Goal: Answer question/provide support

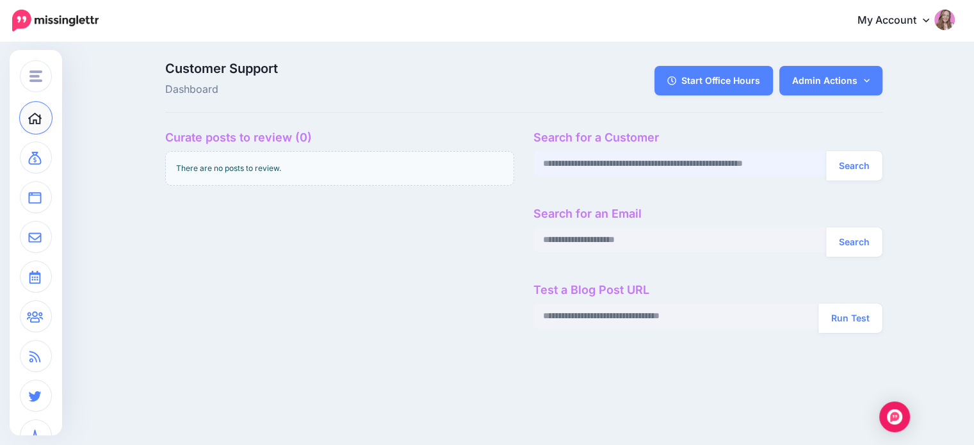
drag, startPoint x: 571, startPoint y: 167, endPoint x: 530, endPoint y: 61, distance: 113.4
click at [571, 167] on input "text" at bounding box center [680, 163] width 293 height 25
paste input "**********"
type input "**********"
click at [826, 151] on button "Search" at bounding box center [854, 165] width 56 height 29
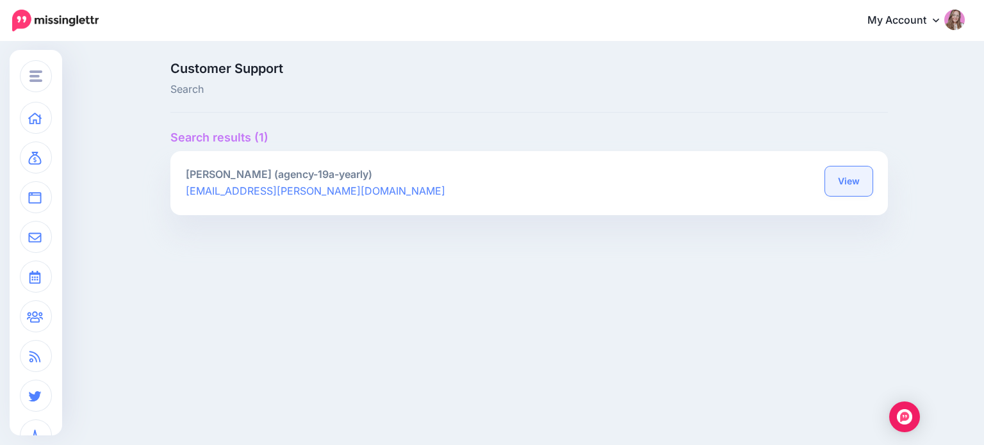
click at [848, 181] on link "View" at bounding box center [848, 181] width 47 height 29
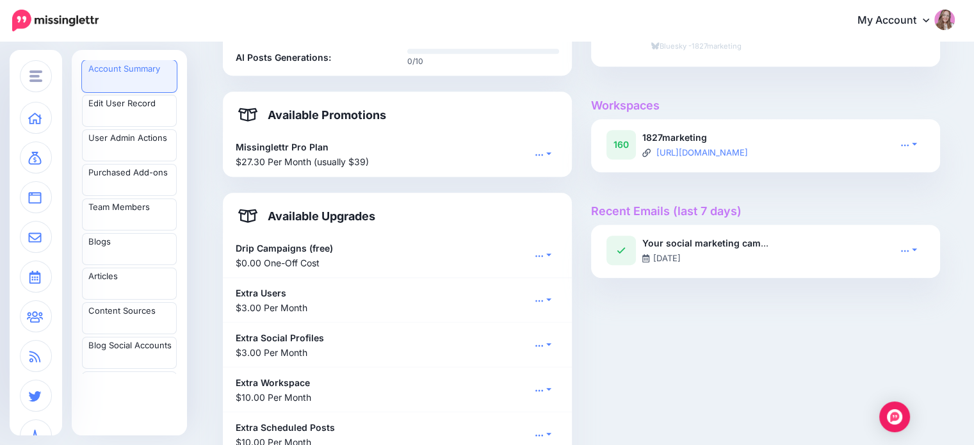
scroll to position [887, 0]
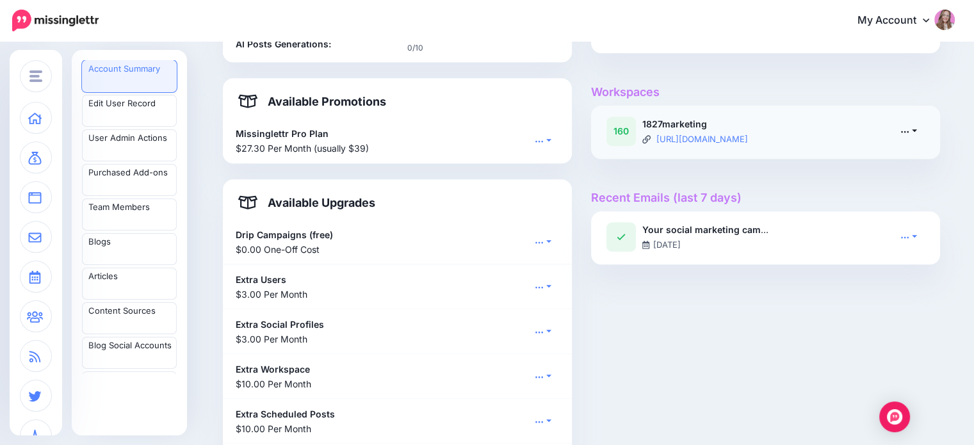
click at [910, 131] on icon at bounding box center [906, 132] width 8 height 2
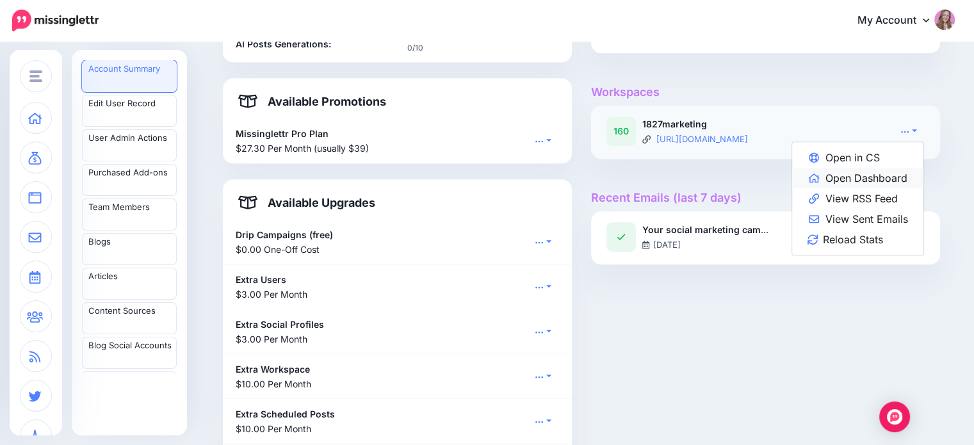
click at [898, 174] on link "Open Dashboard" at bounding box center [857, 178] width 131 height 20
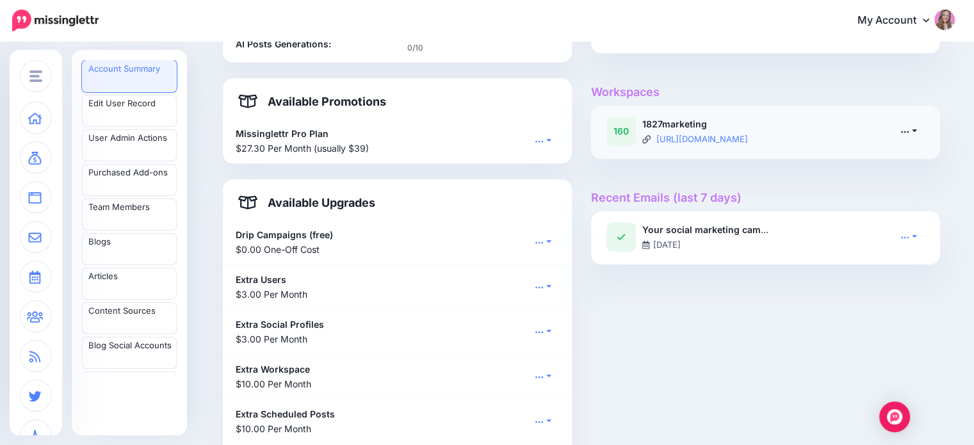
click at [921, 126] on link at bounding box center [909, 131] width 32 height 19
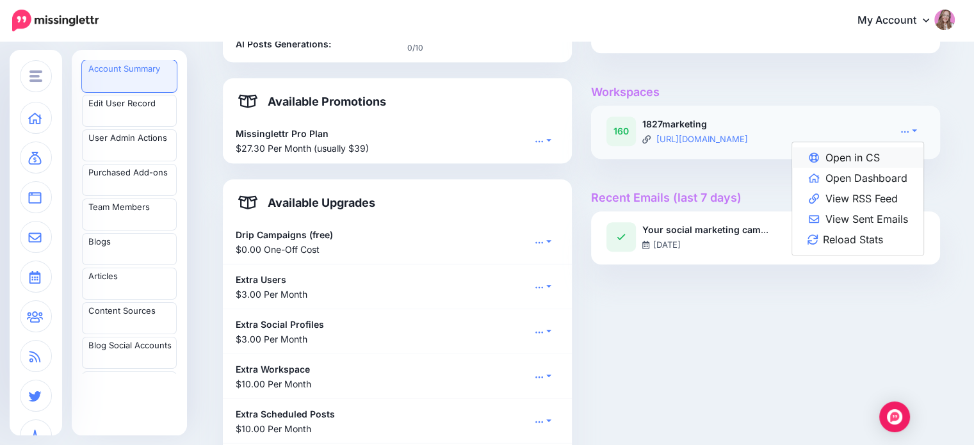
click at [883, 156] on link "Open in CS" at bounding box center [857, 157] width 131 height 20
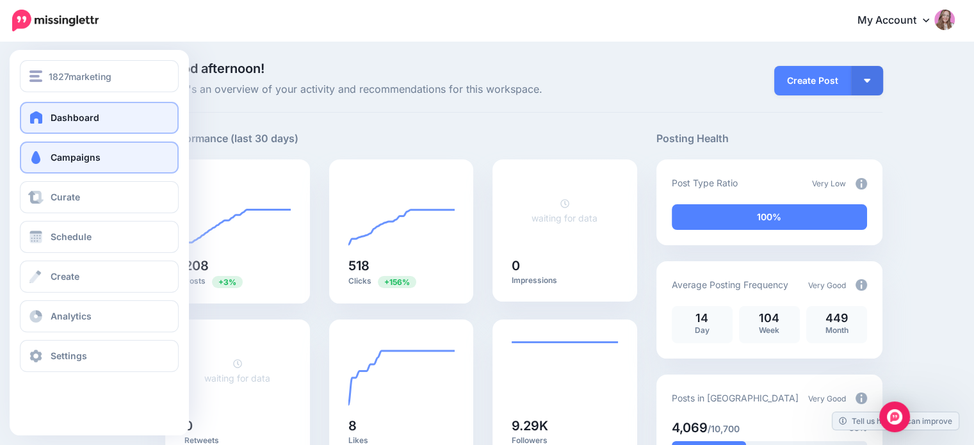
click at [64, 162] on span "Campaigns" at bounding box center [76, 157] width 50 height 11
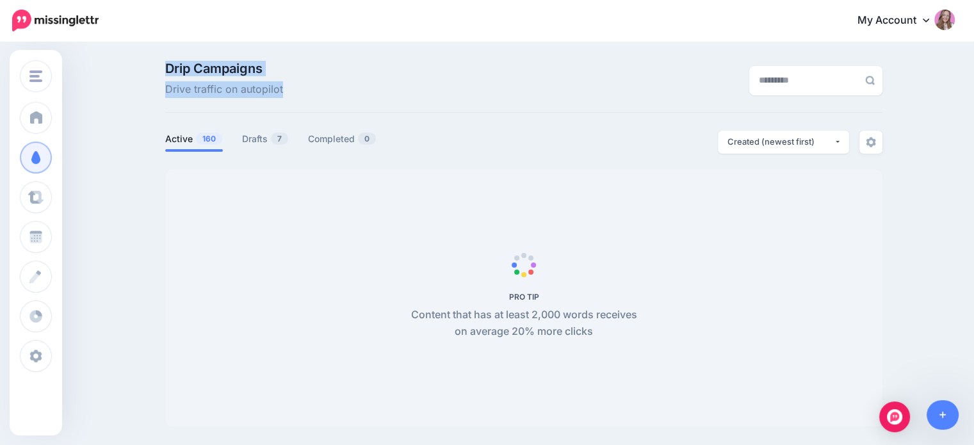
drag, startPoint x: 164, startPoint y: 63, endPoint x: 291, endPoint y: 90, distance: 130.3
click at [291, 90] on div "Drip Campaigns Drive traffic on autopilot" at bounding box center [401, 80] width 491 height 36
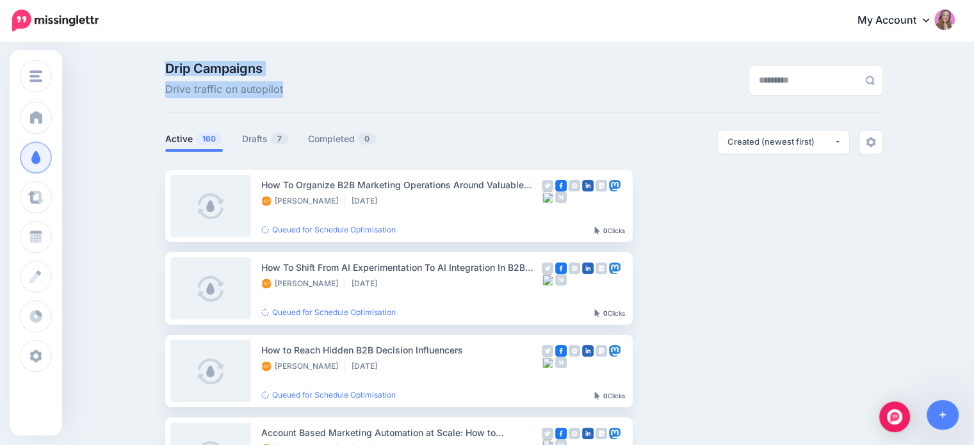
drag, startPoint x: 291, startPoint y: 90, endPoint x: 170, endPoint y: 66, distance: 124.1
click at [170, 66] on div "Drip Campaigns Drive traffic on autopilot" at bounding box center [401, 80] width 491 height 36
click at [170, 66] on span "Drip Campaigns" at bounding box center [224, 68] width 118 height 13
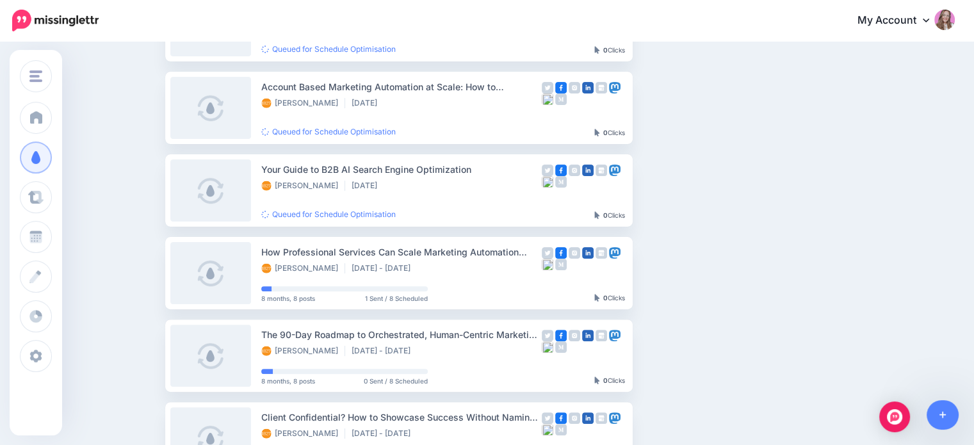
scroll to position [348, 0]
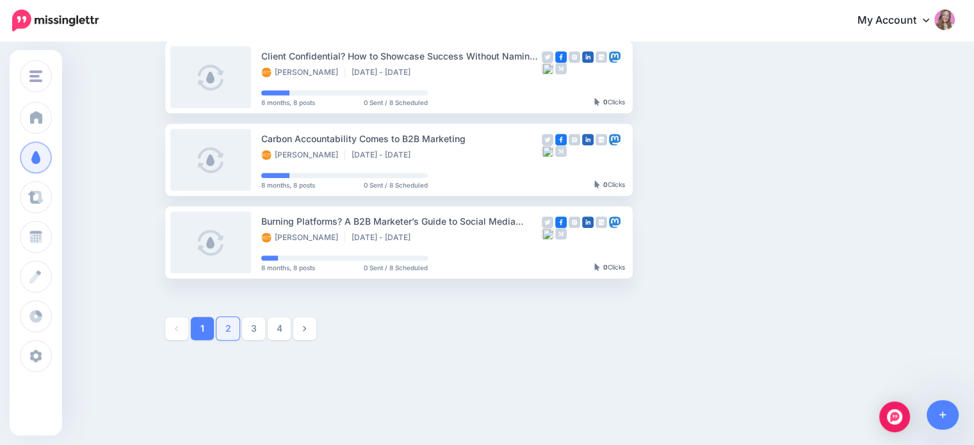
click at [235, 331] on link "2" at bounding box center [228, 328] width 23 height 23
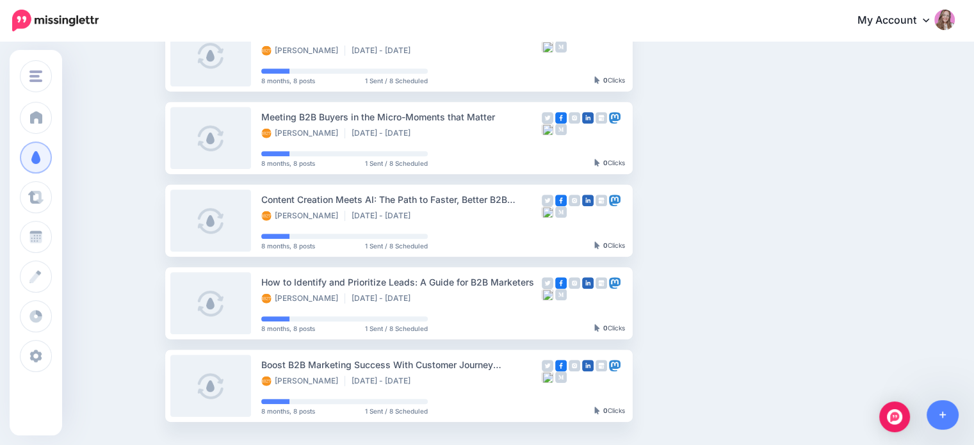
scroll to position [730, 0]
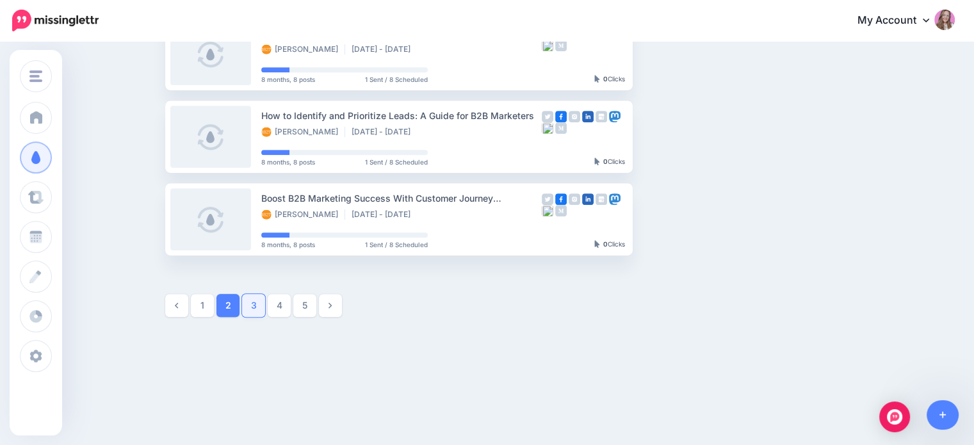
click at [258, 304] on link "3" at bounding box center [253, 305] width 23 height 23
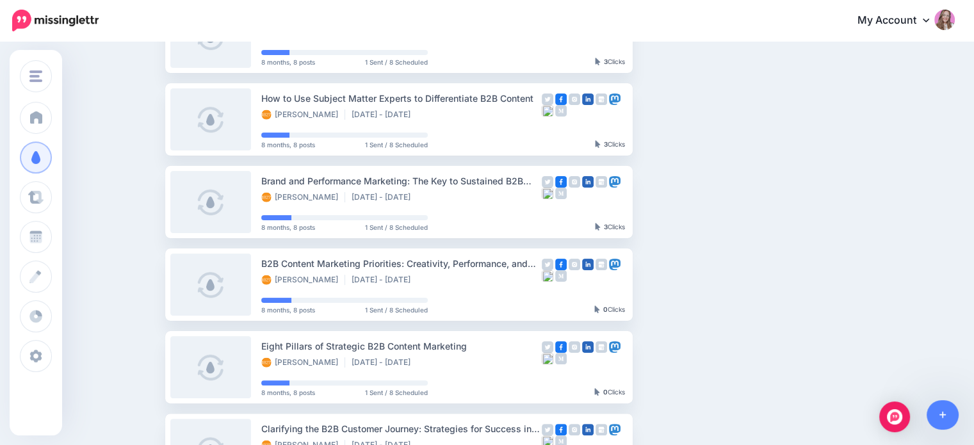
scroll to position [0, 0]
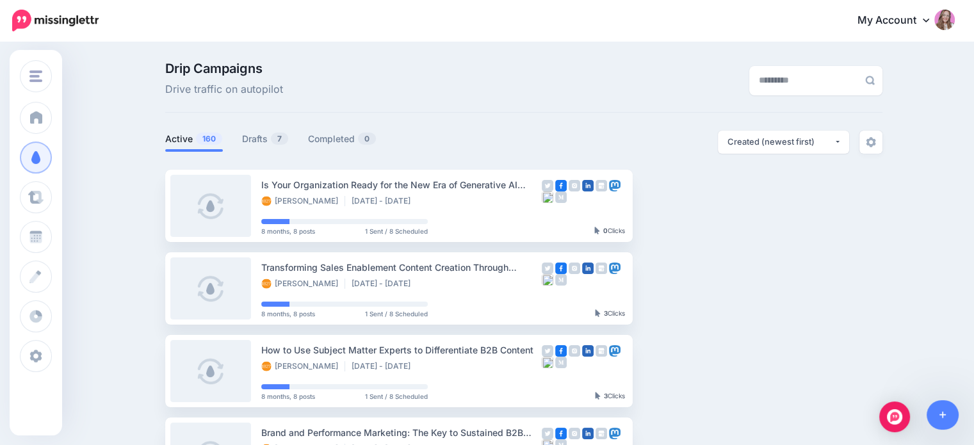
click at [210, 135] on span "160" at bounding box center [209, 139] width 26 height 12
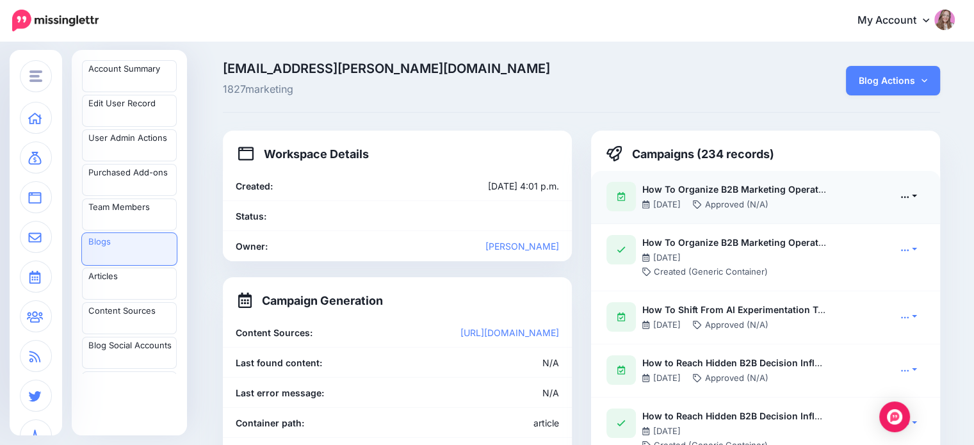
click at [908, 192] on icon at bounding box center [905, 196] width 9 height 9
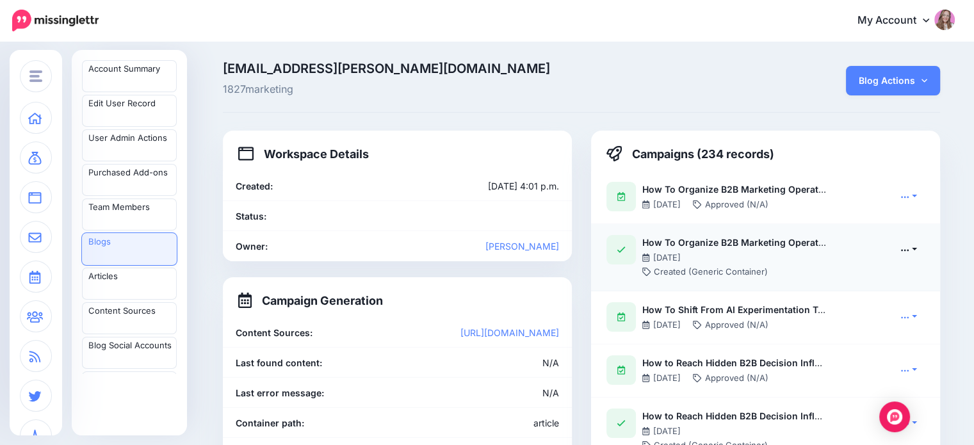
click at [915, 252] on link at bounding box center [909, 249] width 32 height 19
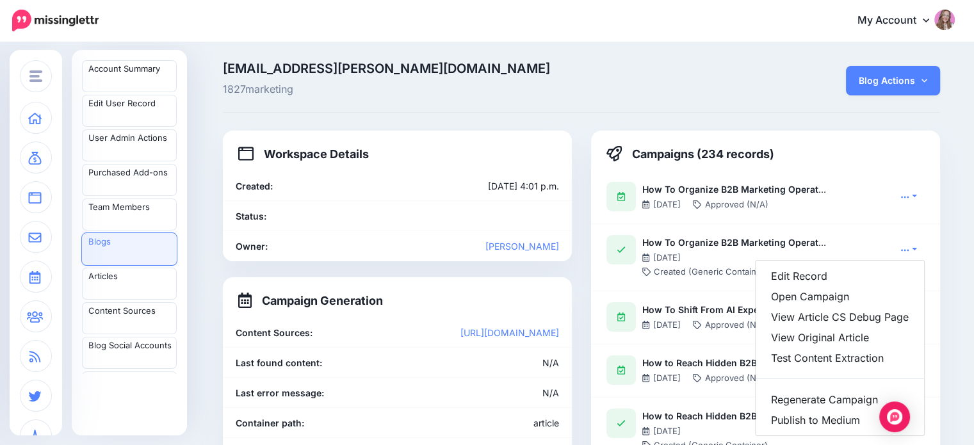
click at [580, 94] on span "1827marketing" at bounding box center [459, 89] width 472 height 17
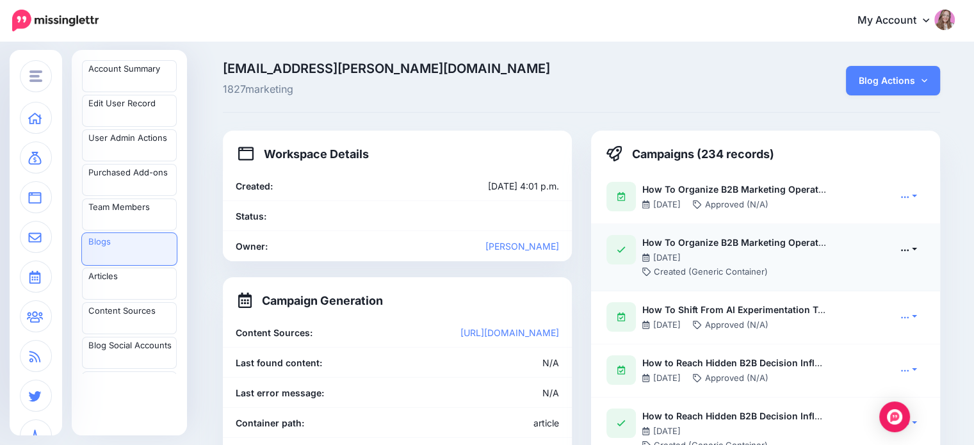
click at [910, 252] on icon at bounding box center [905, 249] width 9 height 9
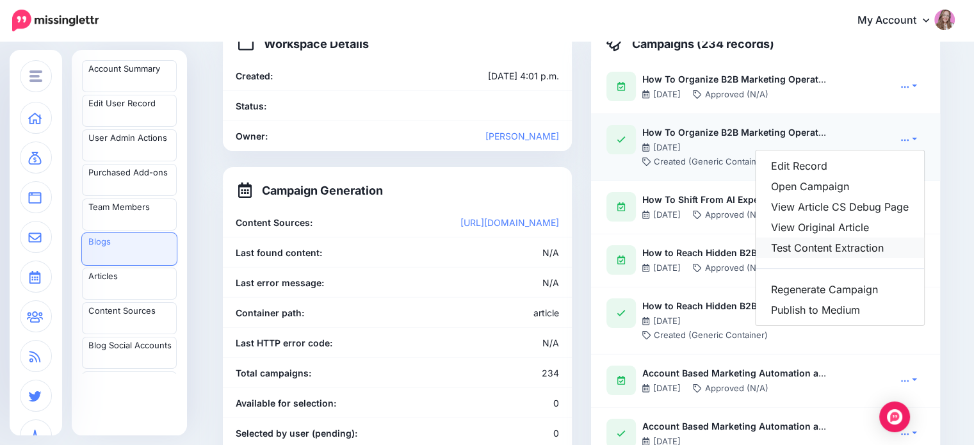
scroll to position [113, 0]
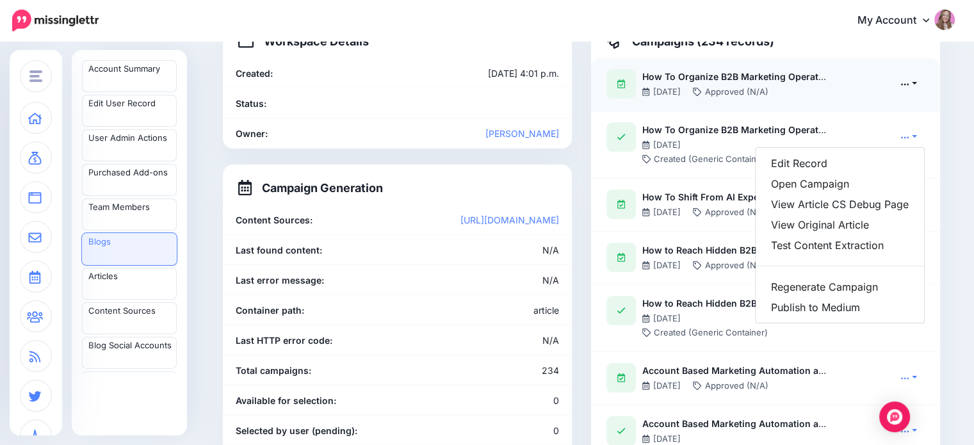
click at [910, 81] on icon at bounding box center [905, 83] width 9 height 9
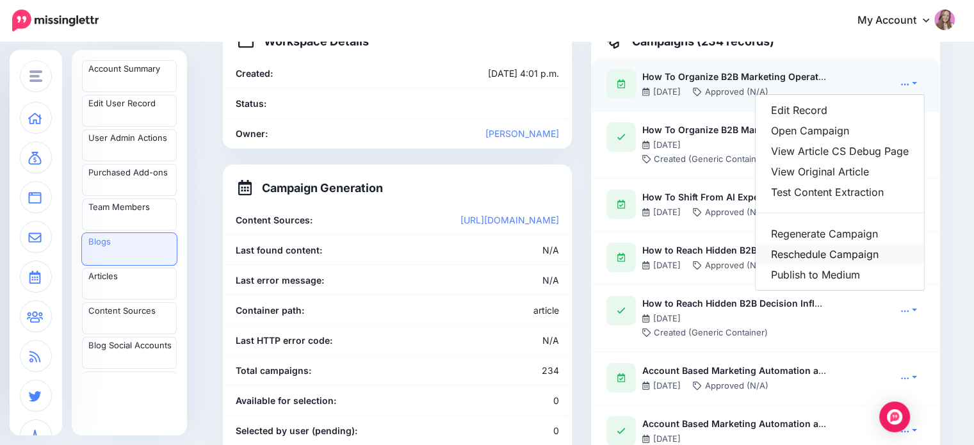
click at [826, 253] on link "Reschedule Campaign" at bounding box center [840, 254] width 168 height 20
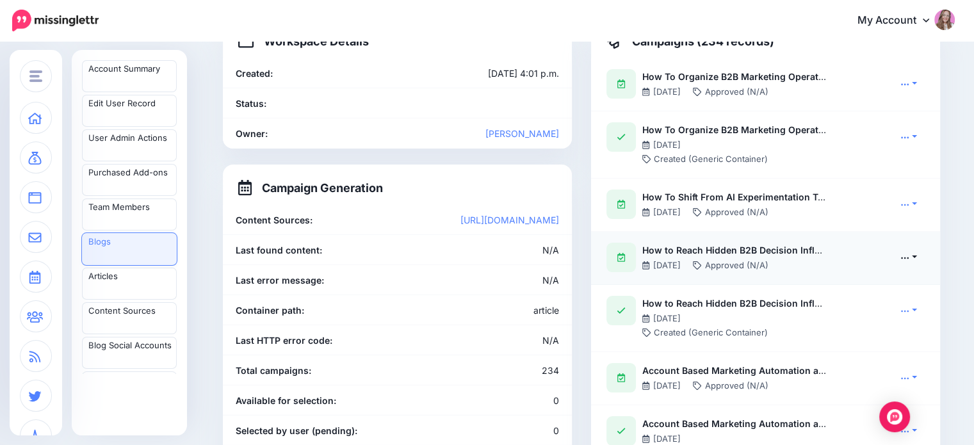
click at [915, 254] on link at bounding box center [909, 257] width 32 height 19
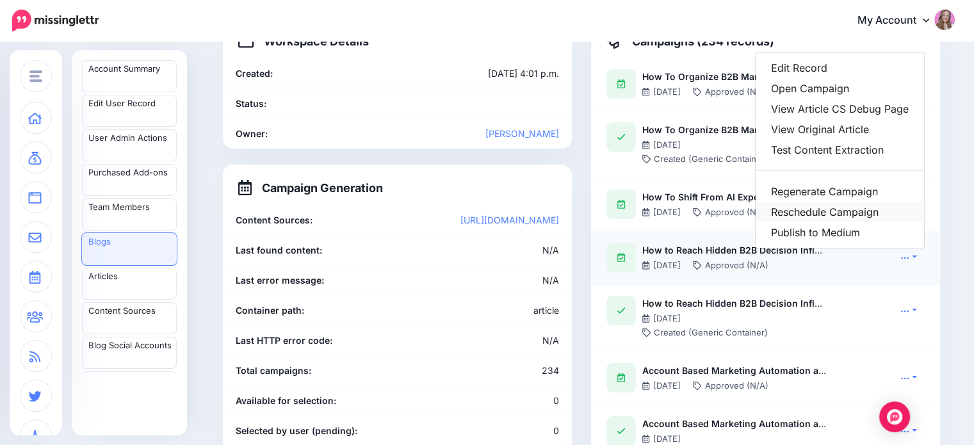
click at [834, 215] on link "Reschedule Campaign" at bounding box center [840, 212] width 168 height 20
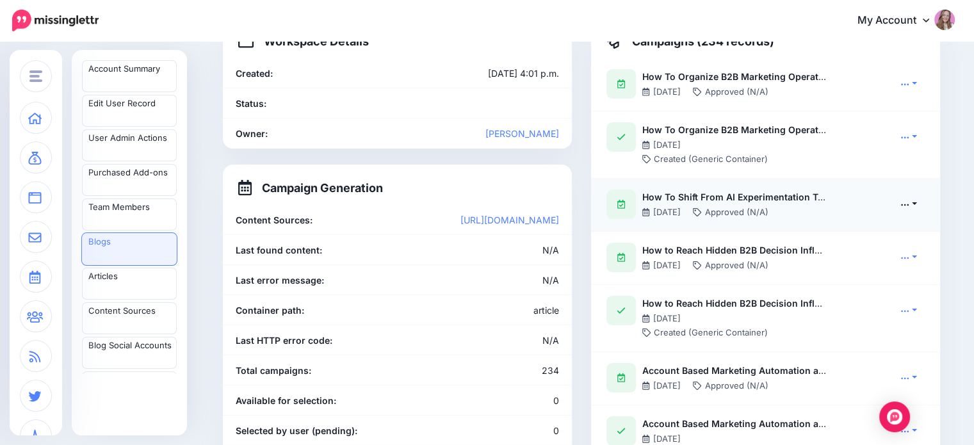
click at [915, 205] on link at bounding box center [909, 204] width 32 height 19
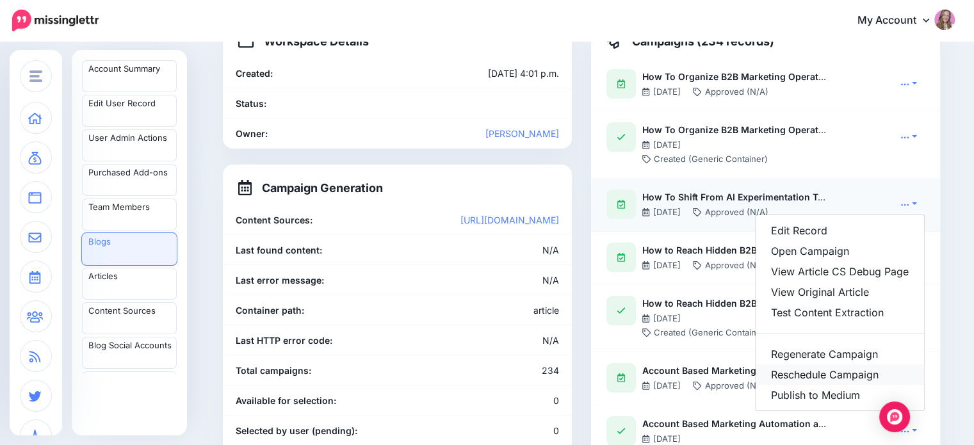
click at [830, 377] on link "Reschedule Campaign" at bounding box center [840, 375] width 168 height 20
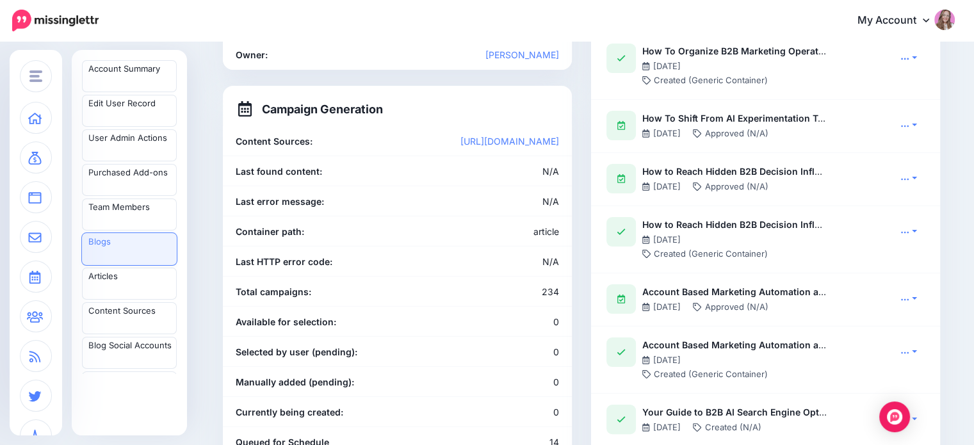
scroll to position [251, 0]
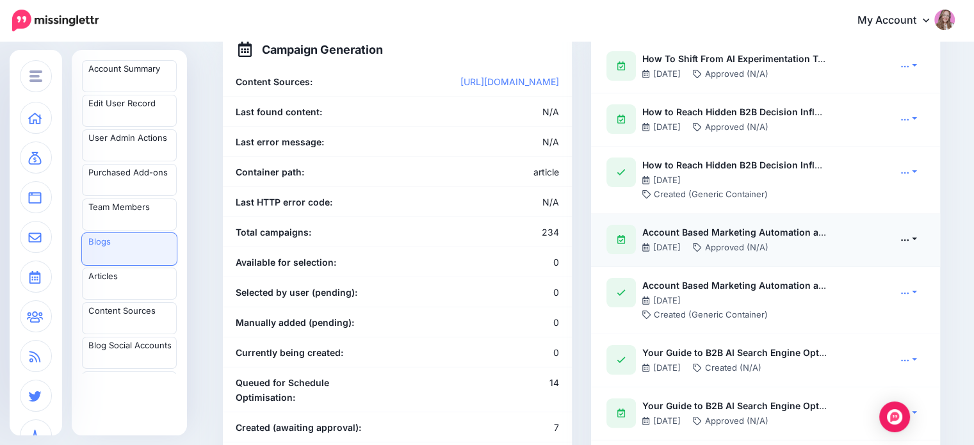
click at [915, 240] on link at bounding box center [909, 239] width 32 height 19
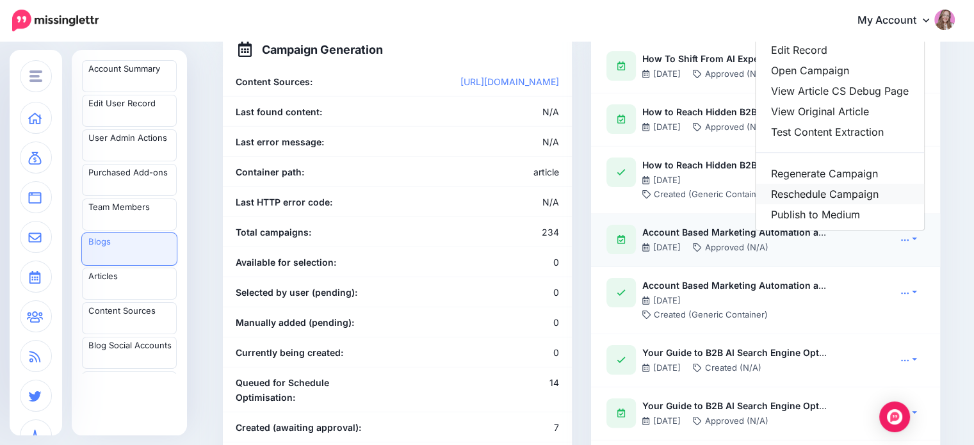
click at [848, 193] on link "Reschedule Campaign" at bounding box center [840, 194] width 168 height 20
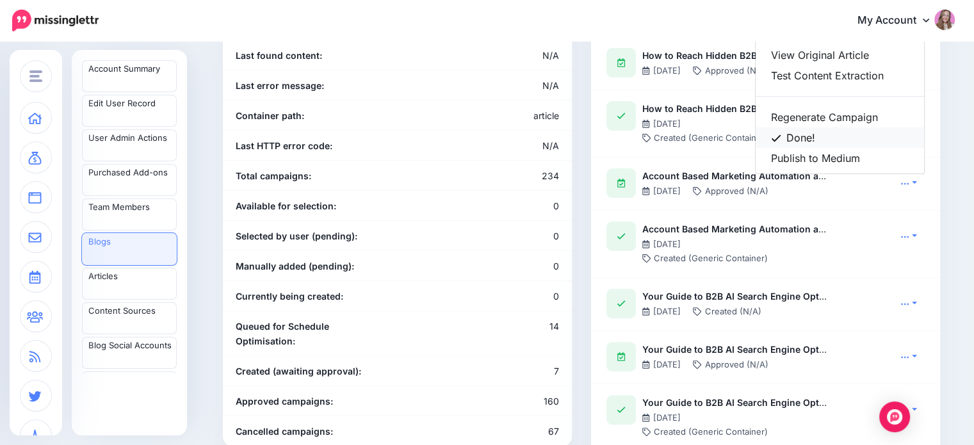
scroll to position [313, 0]
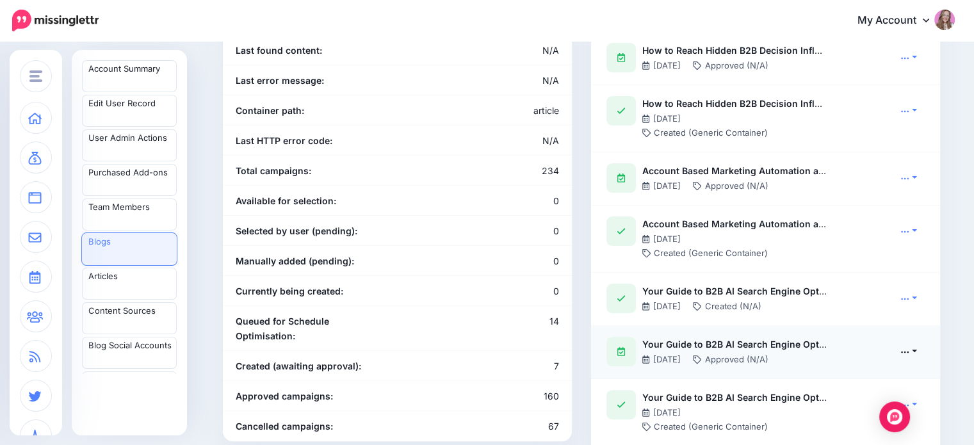
click at [921, 352] on link at bounding box center [909, 351] width 32 height 19
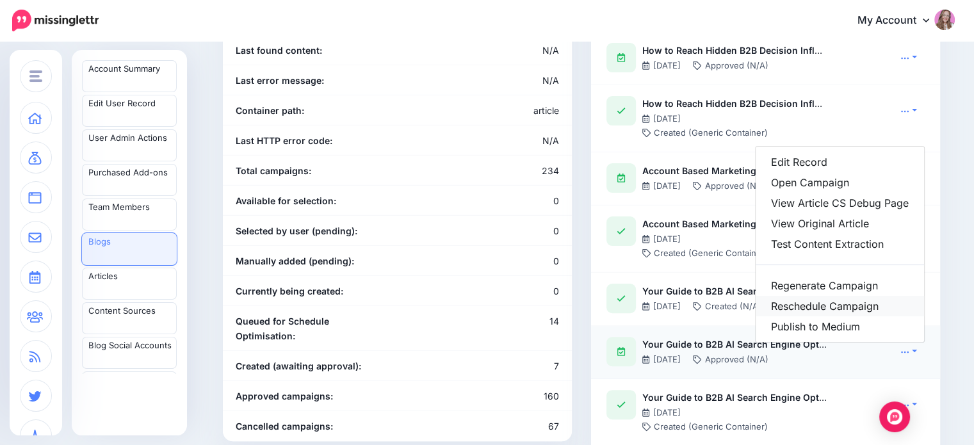
click at [856, 302] on link "Reschedule Campaign" at bounding box center [840, 306] width 168 height 20
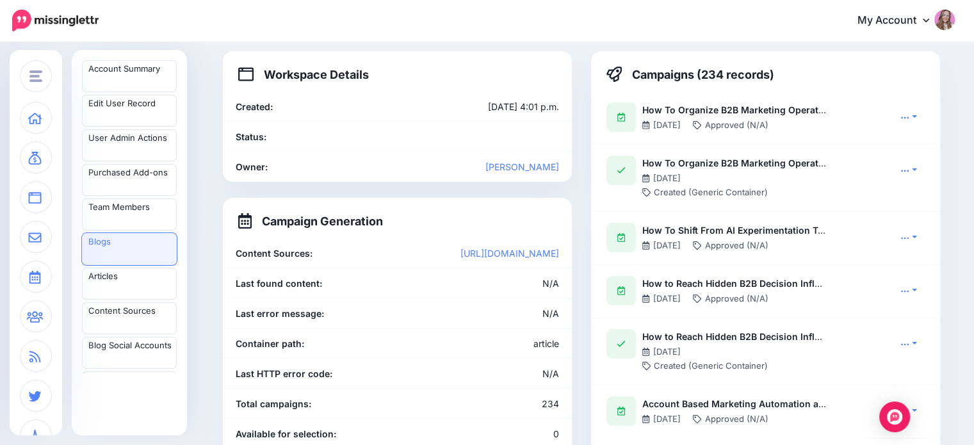
scroll to position [58, 0]
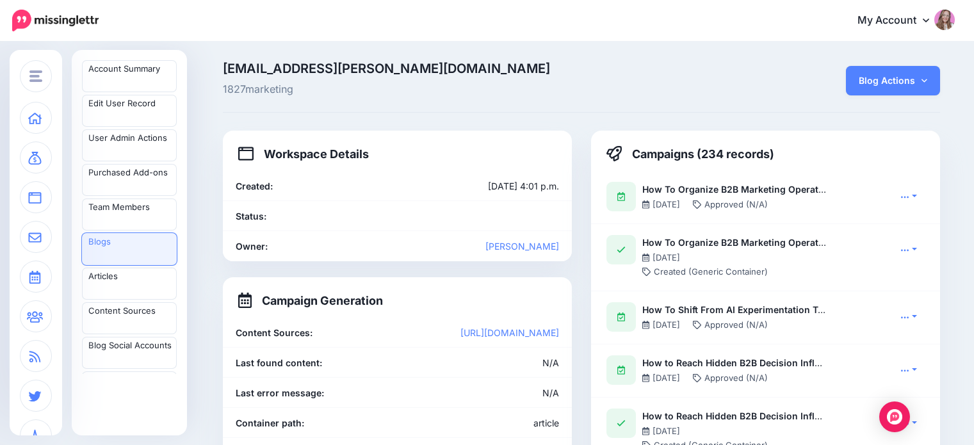
scroll to position [58, 0]
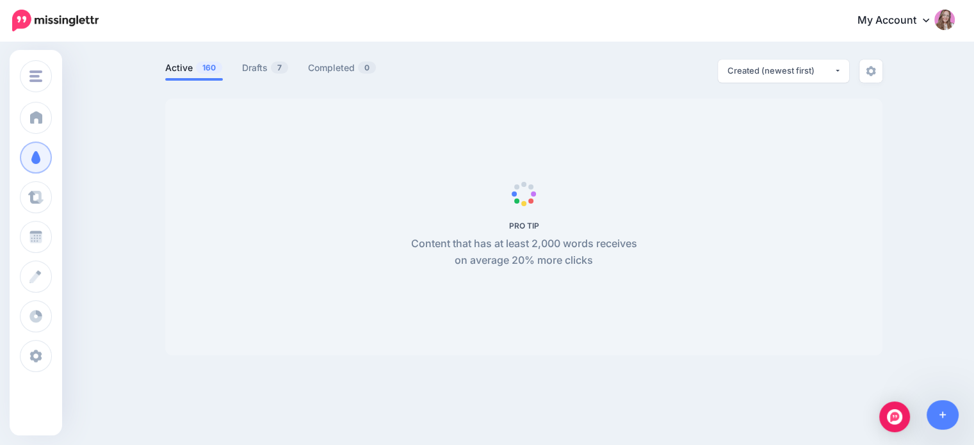
scroll to position [72, 0]
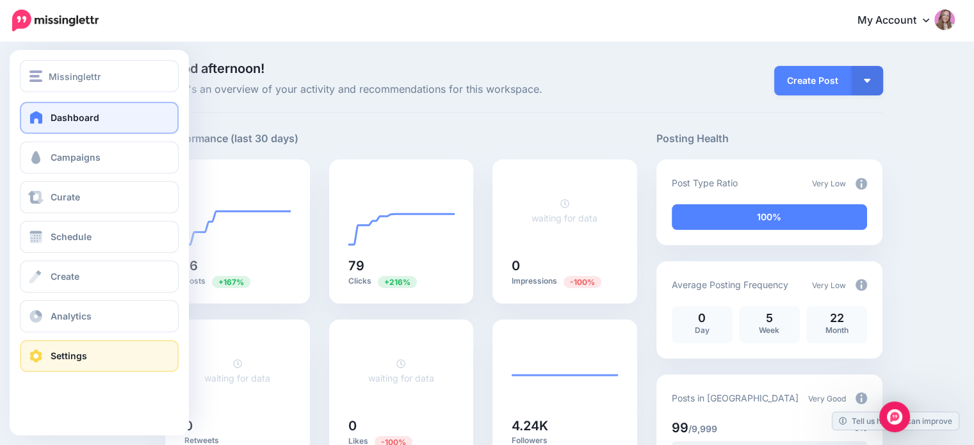
click at [42, 357] on span at bounding box center [36, 356] width 17 height 13
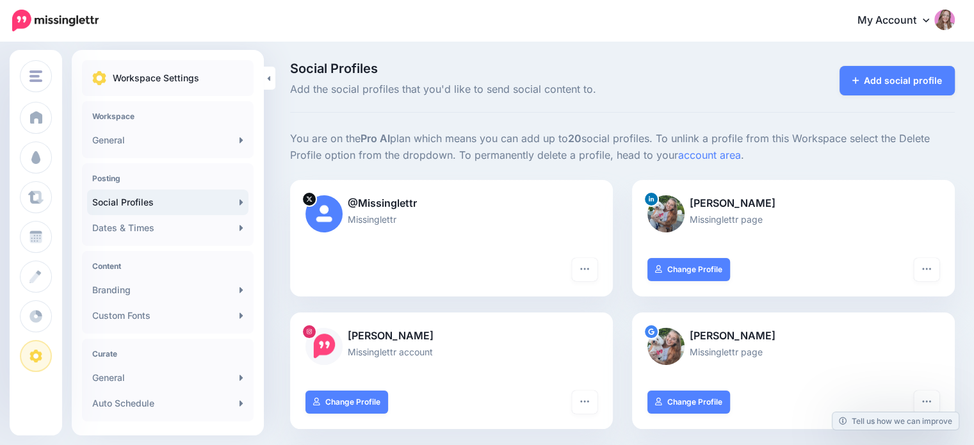
scroll to position [259, 0]
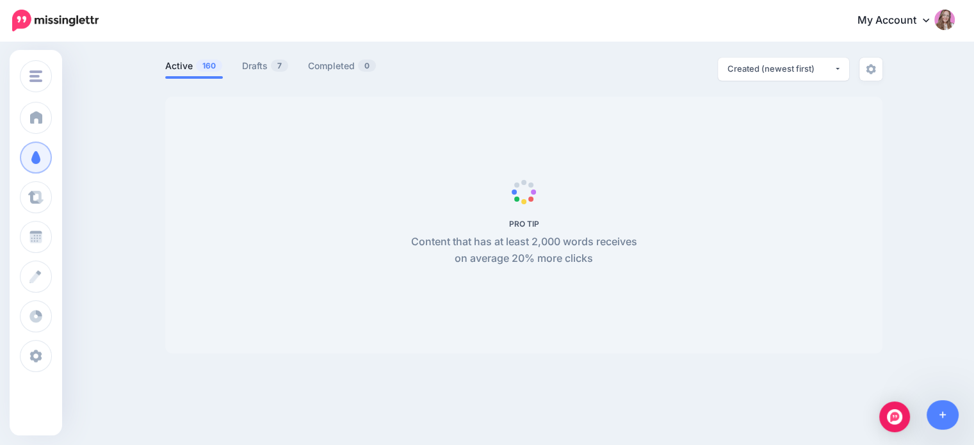
scroll to position [73, 0]
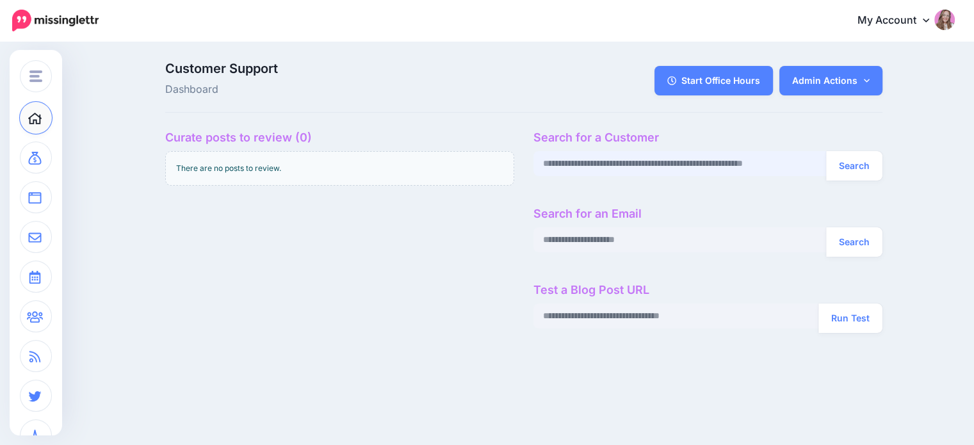
click at [635, 164] on input "text" at bounding box center [680, 163] width 293 height 25
paste input "**********"
type input "**********"
click at [826, 151] on button "Search" at bounding box center [854, 165] width 56 height 29
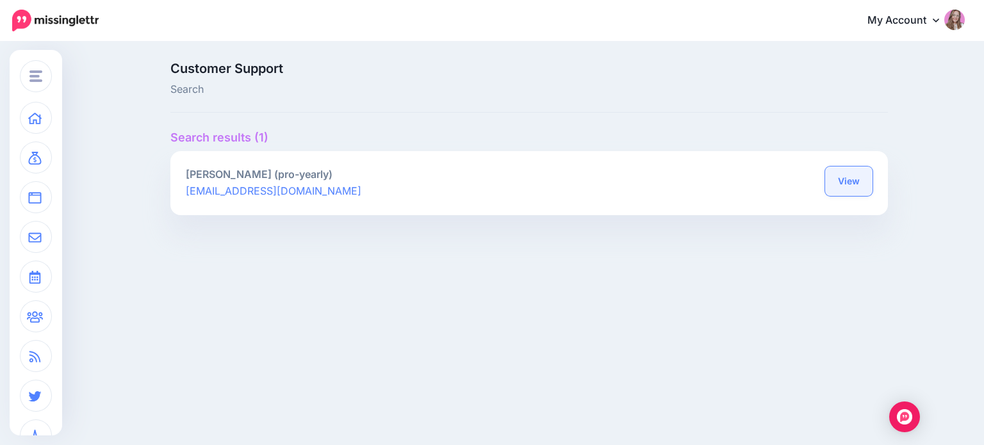
click at [856, 184] on link "View" at bounding box center [848, 181] width 47 height 29
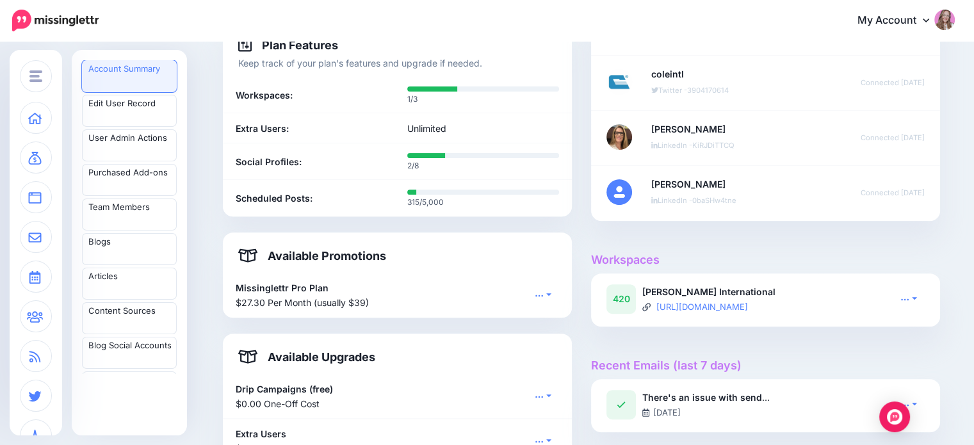
scroll to position [555, 0]
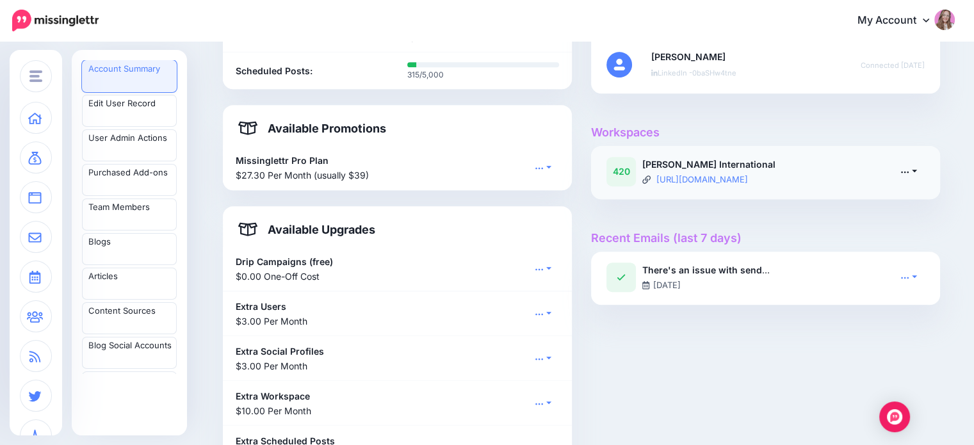
click at [910, 170] on icon at bounding box center [905, 171] width 9 height 9
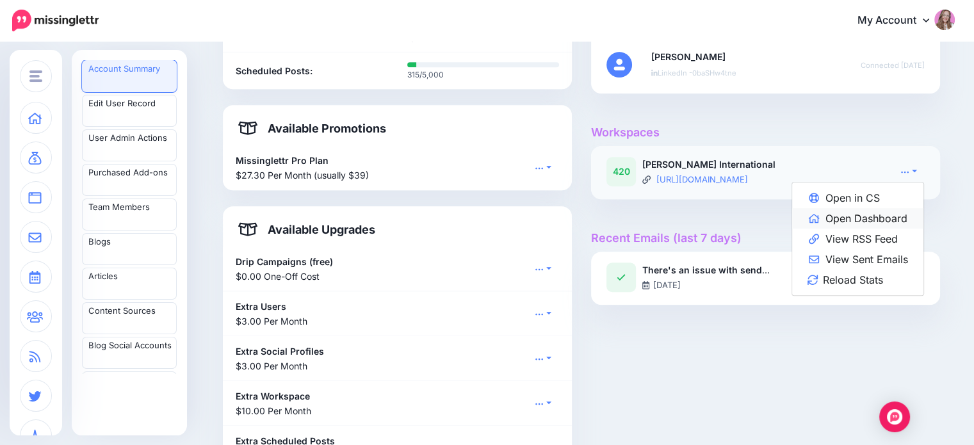
click at [874, 217] on link "Open Dashboard" at bounding box center [857, 218] width 131 height 20
